Goal: Communication & Community: Answer question/provide support

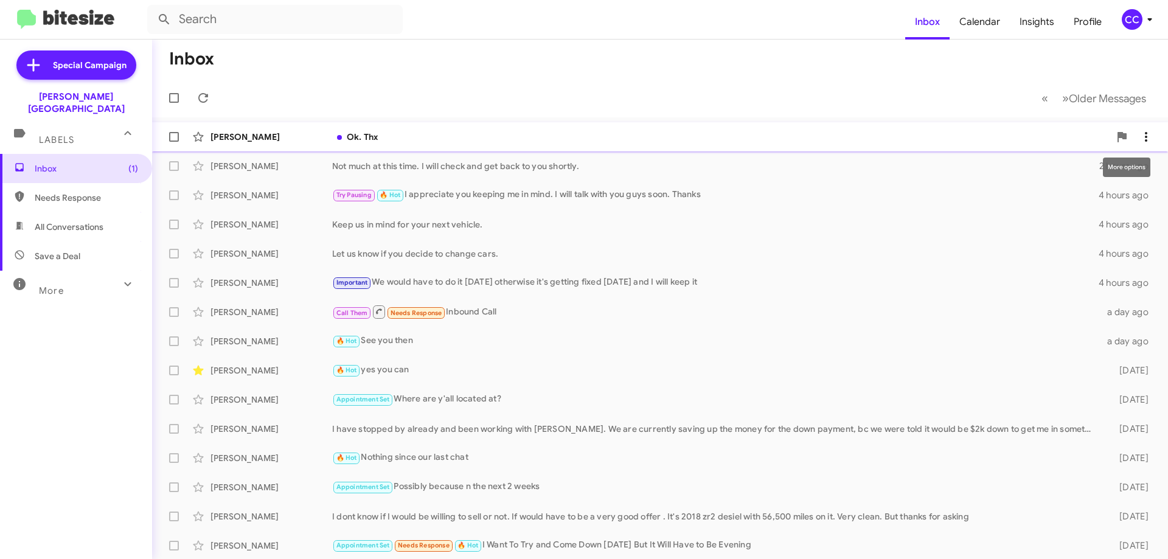
click at [1139, 133] on icon at bounding box center [1146, 137] width 15 height 15
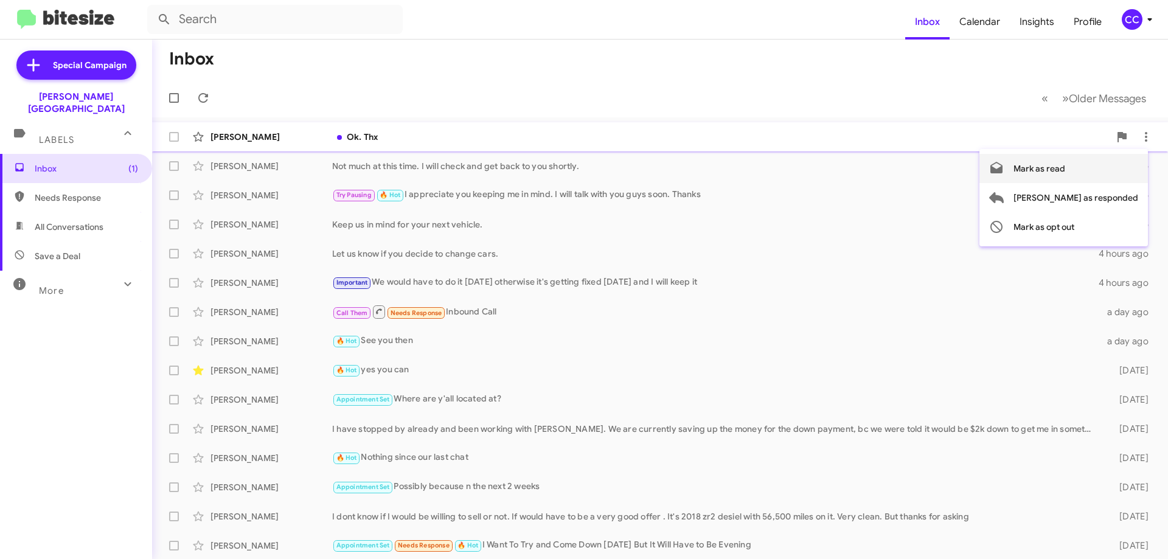
click at [1066, 167] on span "Mark as read" at bounding box center [1040, 168] width 52 height 29
click at [55, 192] on span "Needs Response" at bounding box center [86, 198] width 103 height 12
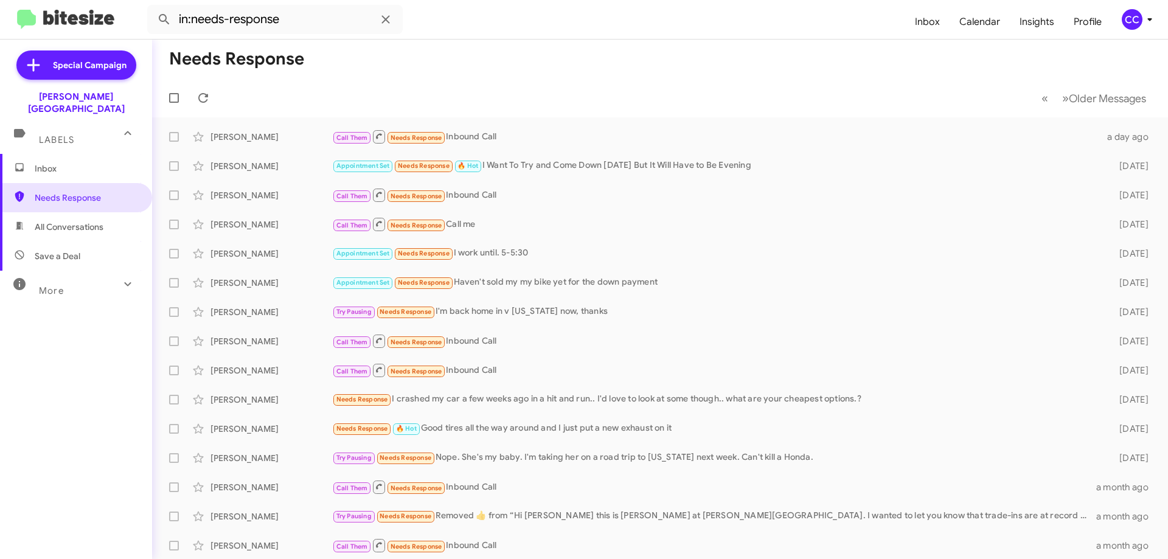
click at [49, 221] on span "All Conversations" at bounding box center [69, 227] width 69 height 12
type input "in:all-conversations"
